Goal: Book appointment/travel/reservation

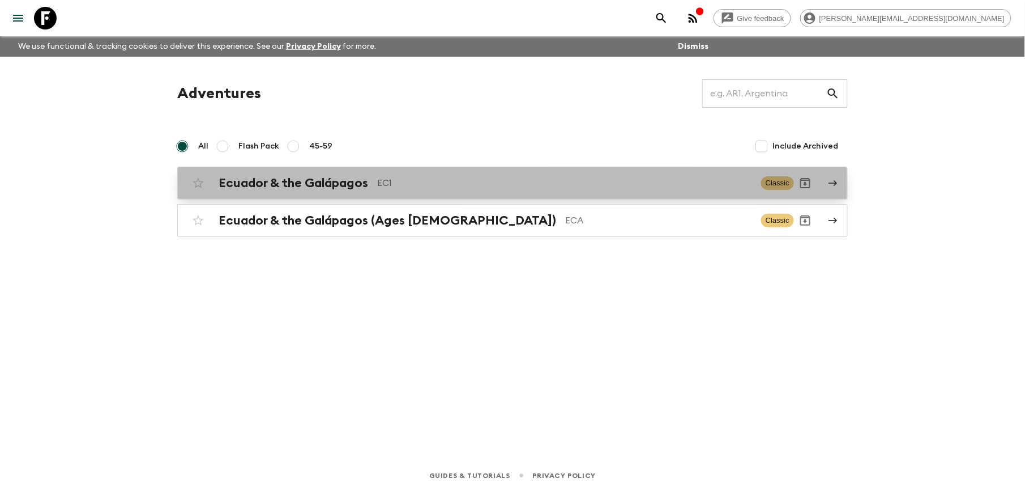
click at [258, 182] on h2 "Ecuador & the Galápagos" at bounding box center [294, 183] width 150 height 15
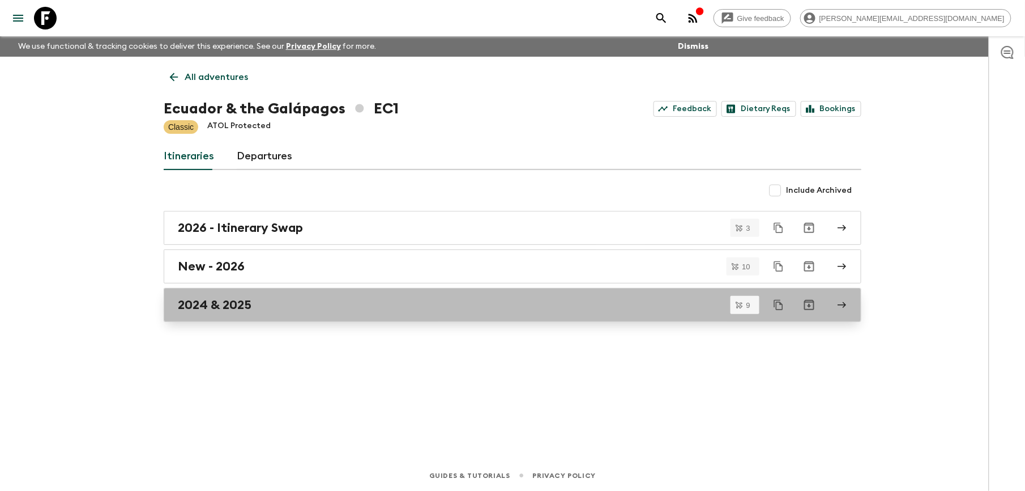
click at [240, 300] on h2 "2024 & 2025" at bounding box center [215, 304] width 74 height 15
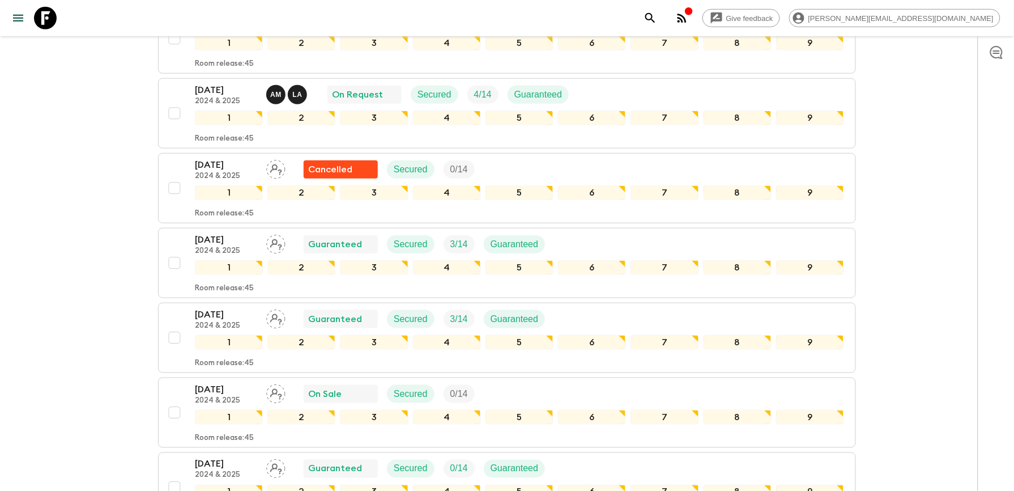
scroll to position [302, 0]
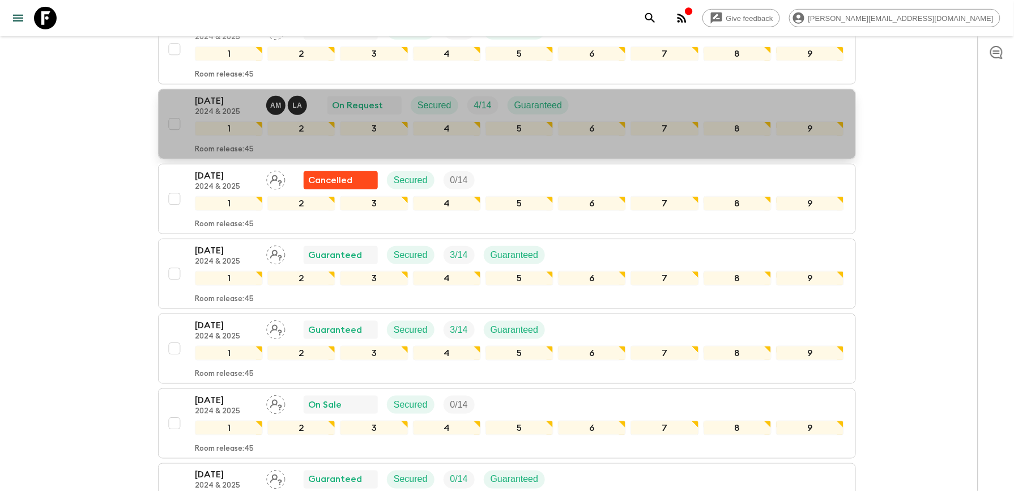
drag, startPoint x: 211, startPoint y: 100, endPoint x: 194, endPoint y: 110, distance: 19.5
click at [194, 110] on div "[DATE] 2024 & 2025 A M L A On Request Secured 4 / 14 Guaranteed 1 2 3 4 5 6 7 8…" at bounding box center [503, 124] width 681 height 60
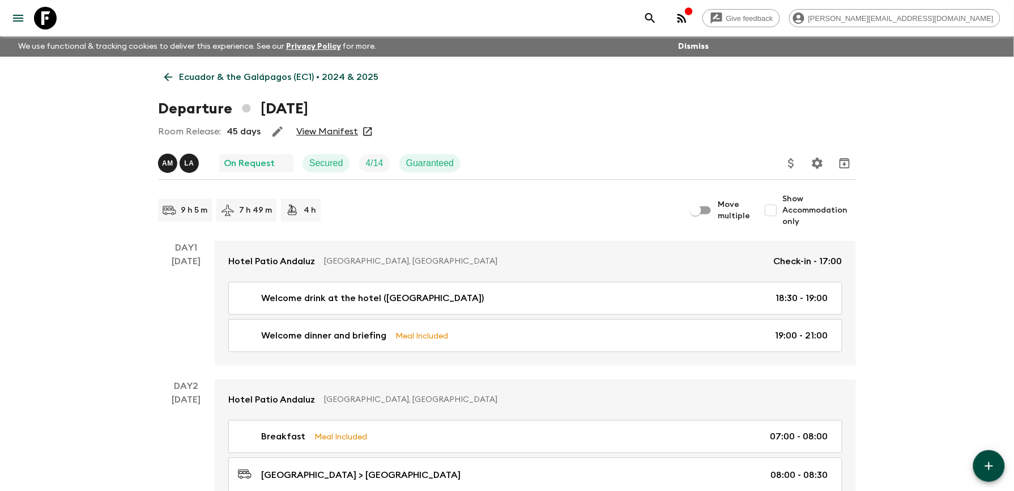
drag, startPoint x: 321, startPoint y: 125, endPoint x: 316, endPoint y: 135, distance: 11.2
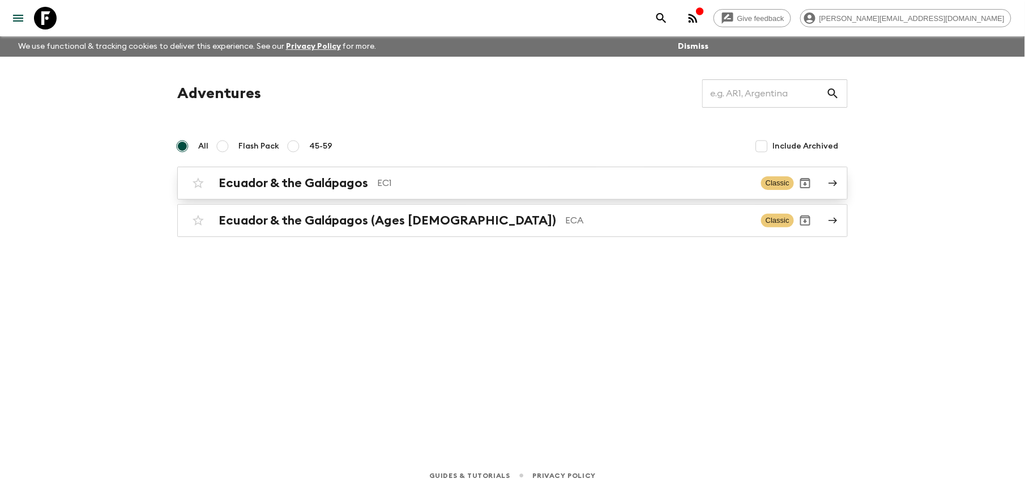
click at [313, 180] on h2 "Ecuador & the Galápagos" at bounding box center [294, 183] width 150 height 15
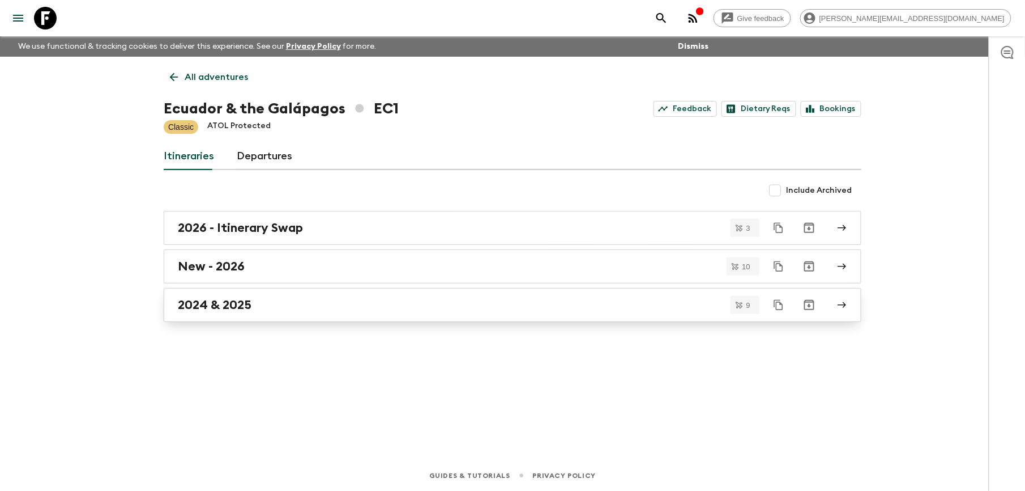
click at [236, 302] on h2 "2024 & 2025" at bounding box center [215, 304] width 74 height 15
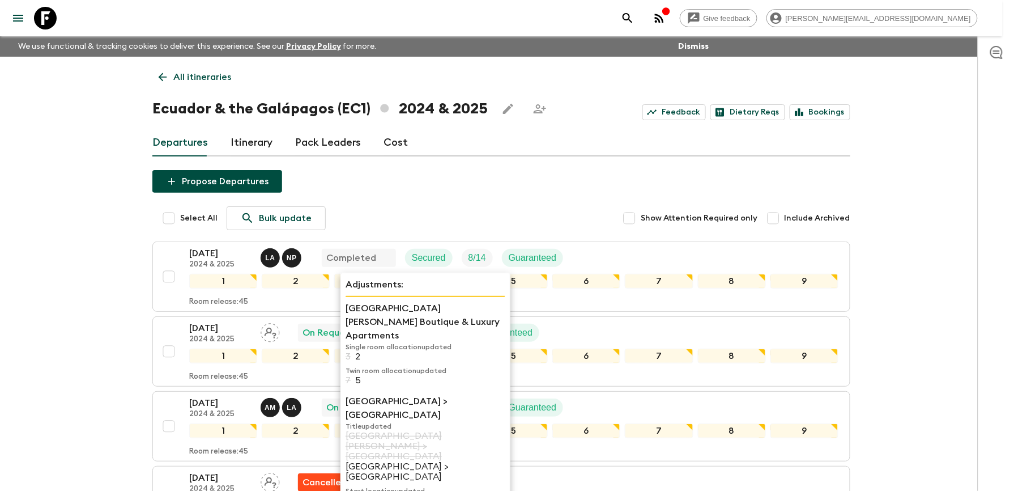
scroll to position [75, 0]
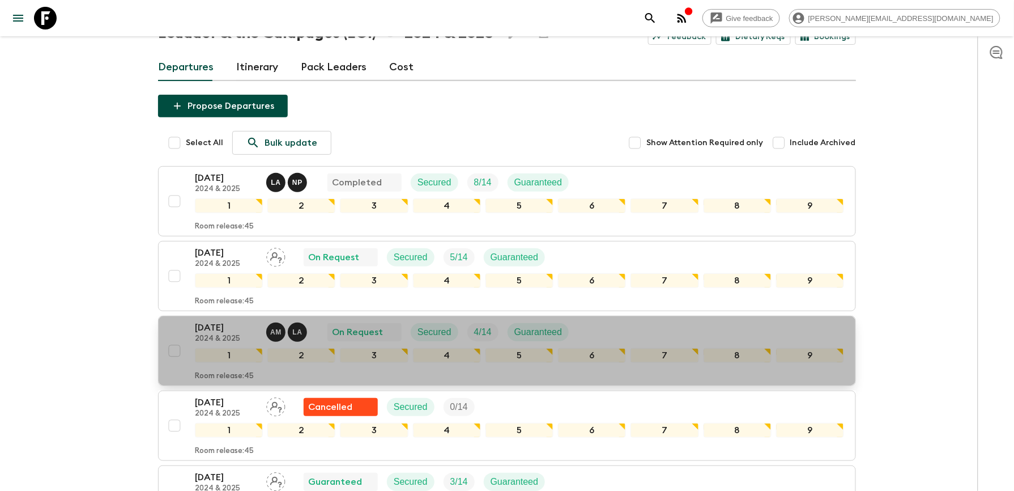
click at [233, 331] on p "[DATE]" at bounding box center [226, 328] width 62 height 14
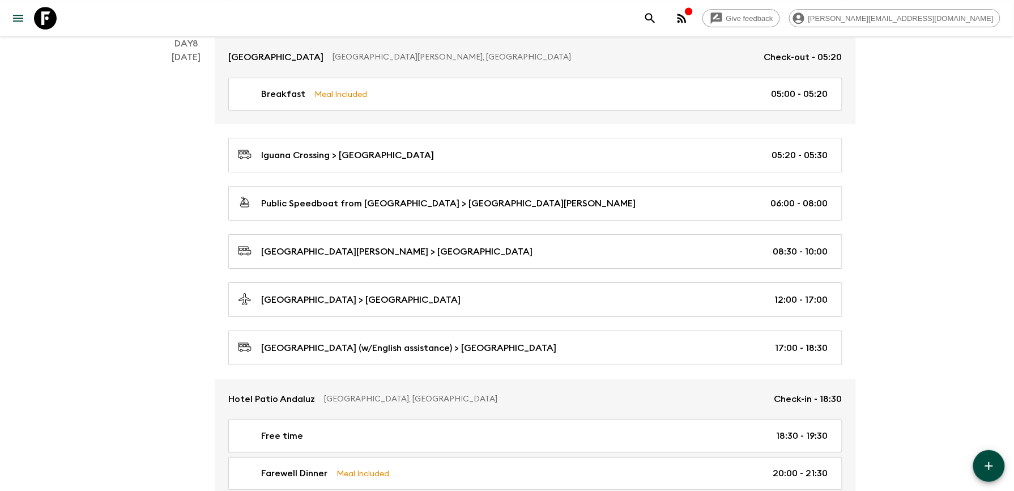
scroll to position [2941, 0]
